Goal: Find specific page/section: Find specific page/section

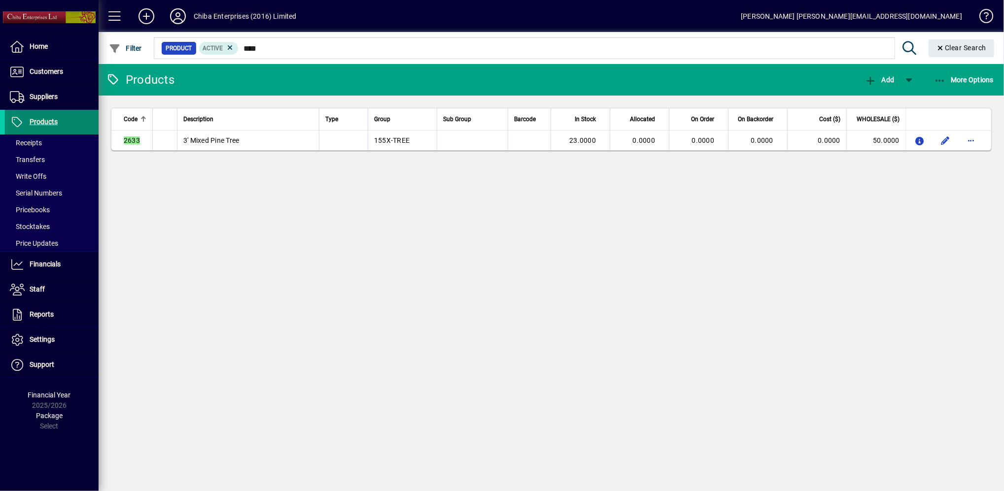
click at [66, 124] on span at bounding box center [52, 122] width 94 height 24
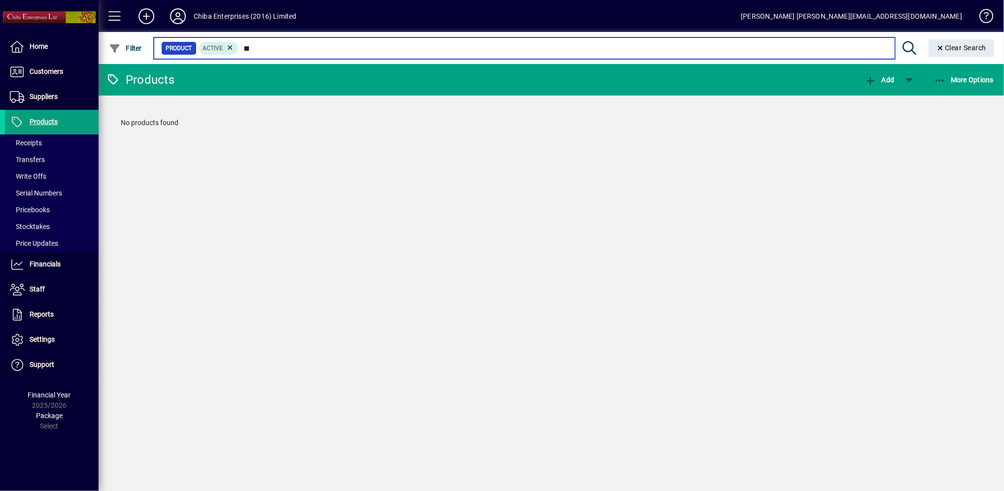
type input "*"
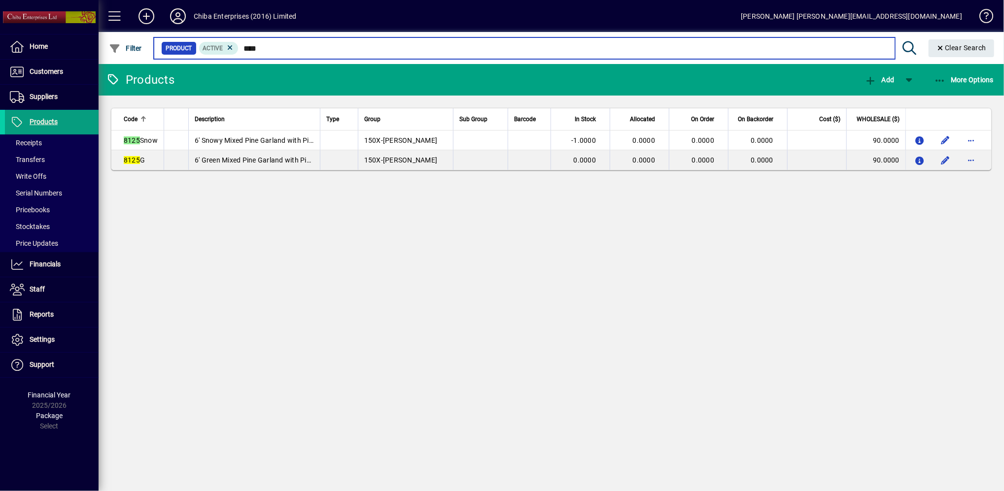
type input "****"
